Goal: Register for event/course

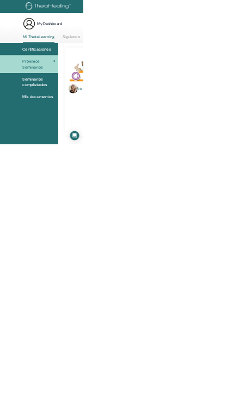
click at [84, 145] on span "Certificaciones" at bounding box center [102, 137] width 79 height 16
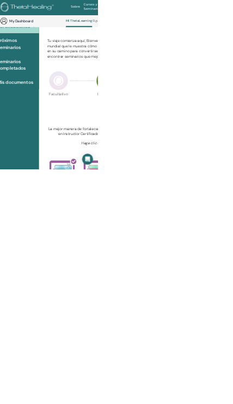
scroll to position [112, 70]
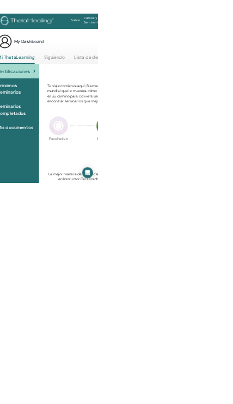
scroll to position [0, 70]
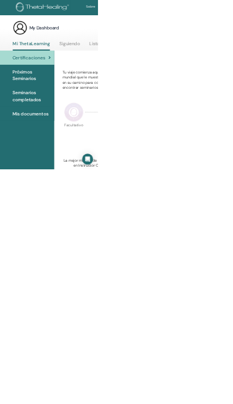
scroll to position [0, 0]
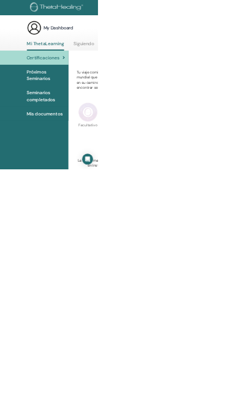
click at [84, 195] on span "Próximos Seminarios" at bounding box center [108, 179] width 91 height 33
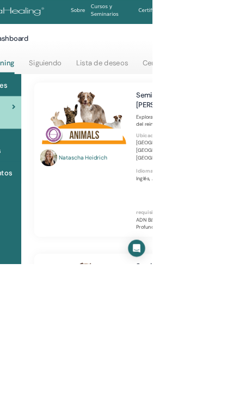
click at [208, 14] on link "Cursos y Seminarios" at bounding box center [171, 16] width 73 height 32
